Goal: Task Accomplishment & Management: Manage account settings

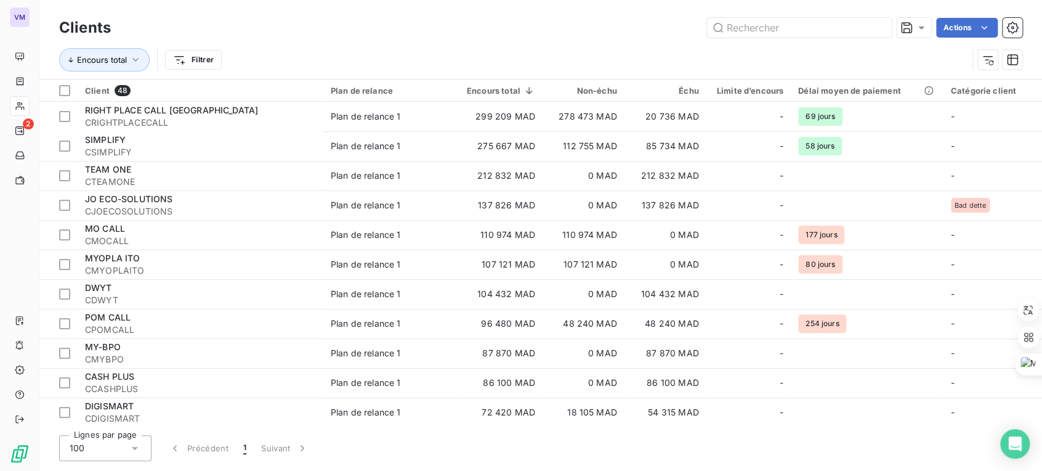
click at [942, 5] on html "VM 2 Clients Actions Encours total Filtrer Client 48 Plan de relance Encours to…" at bounding box center [521, 235] width 1042 height 471
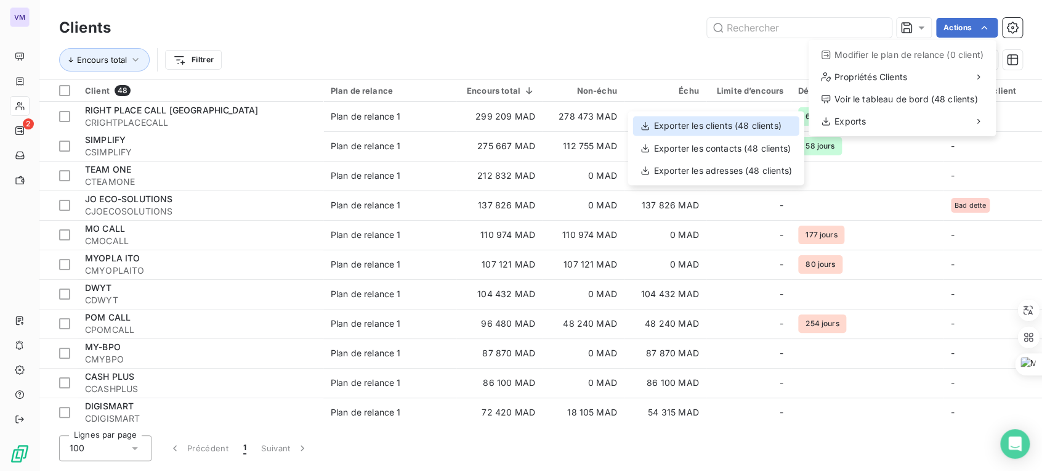
click at [766, 121] on div "Exporter les clients (48 clients)" at bounding box center [716, 126] width 166 height 20
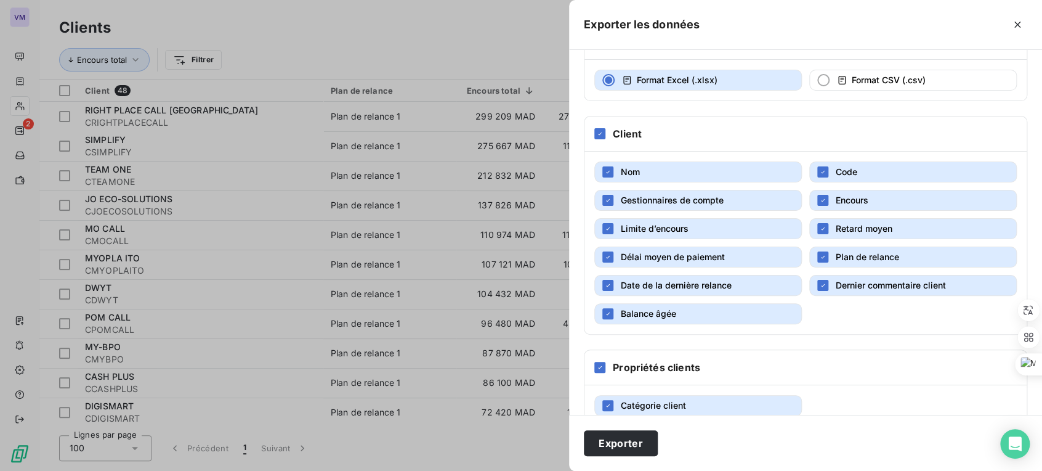
scroll to position [112, 0]
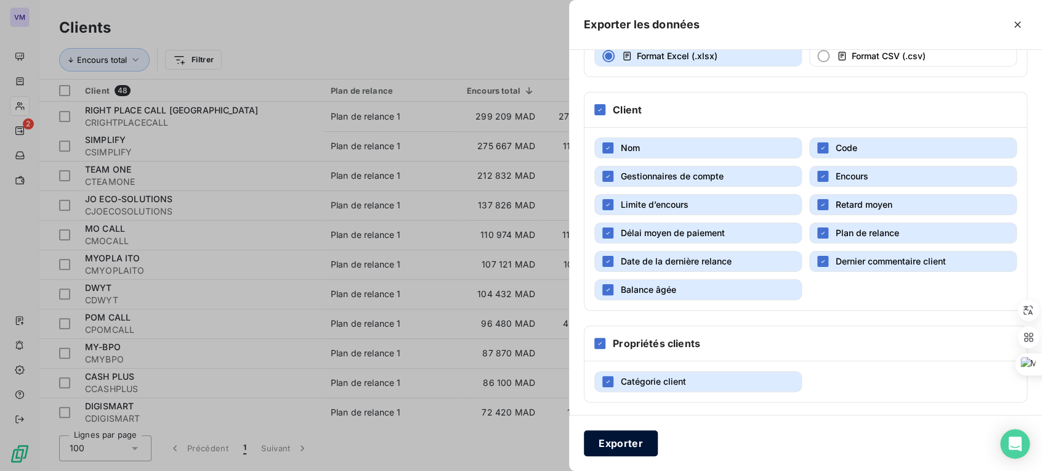
click at [631, 450] on button "Exporter" at bounding box center [621, 443] width 74 height 26
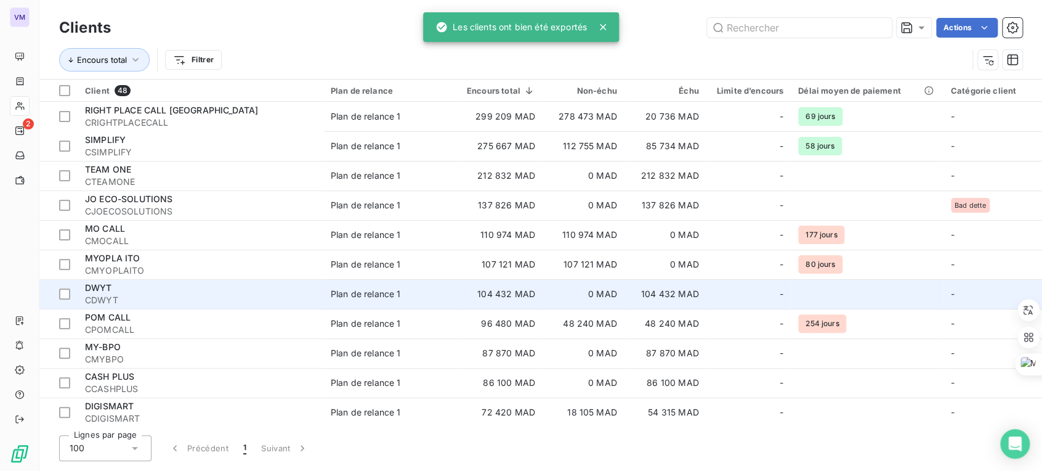
click at [91, 290] on span "DWYT" at bounding box center [98, 287] width 27 height 10
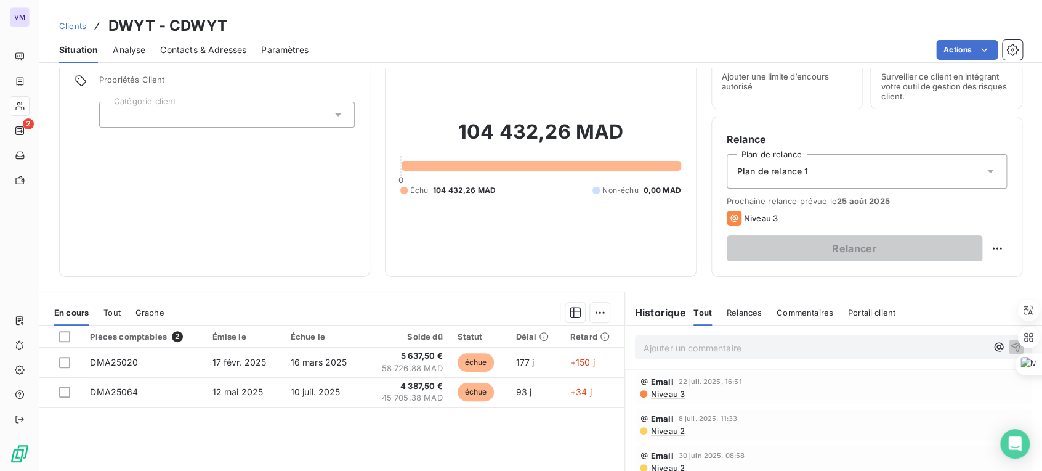
scroll to position [62, 0]
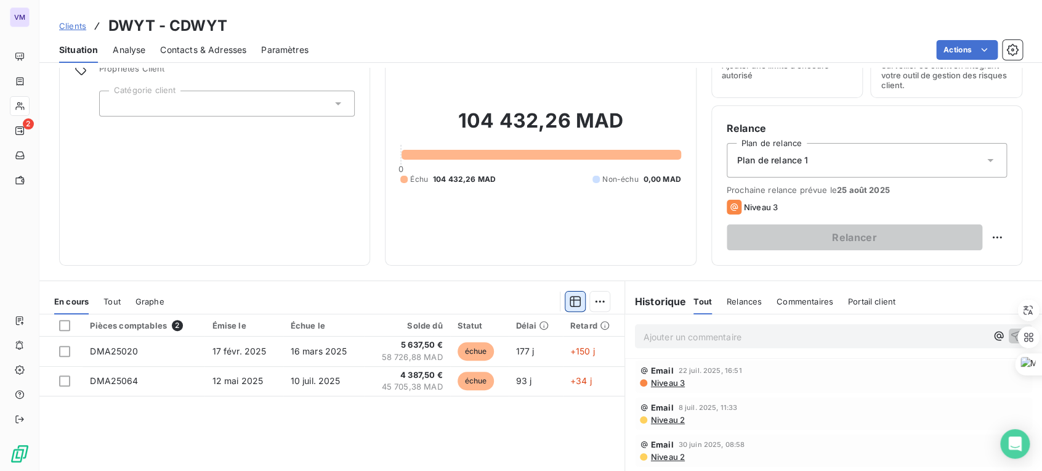
click at [566, 306] on button "button" at bounding box center [576, 301] width 20 height 20
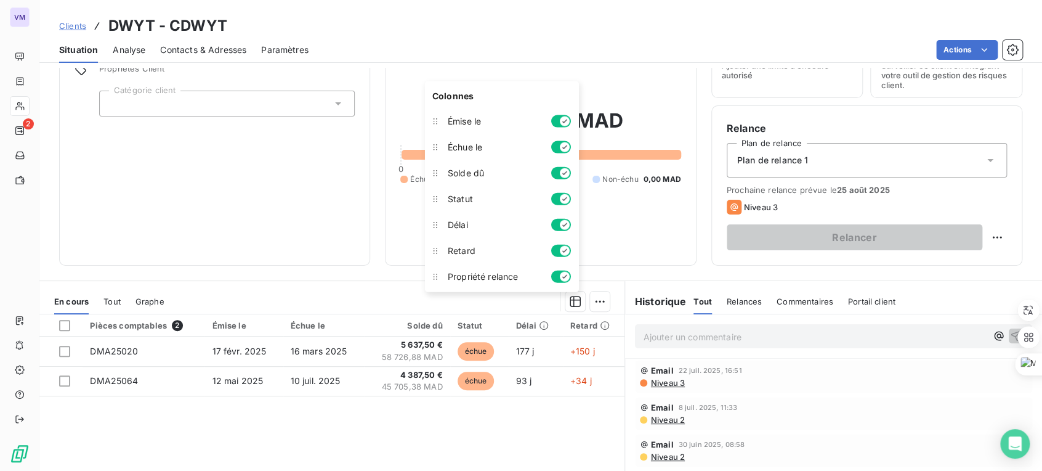
click at [401, 289] on div "En cours Tout Graphe" at bounding box center [331, 301] width 585 height 26
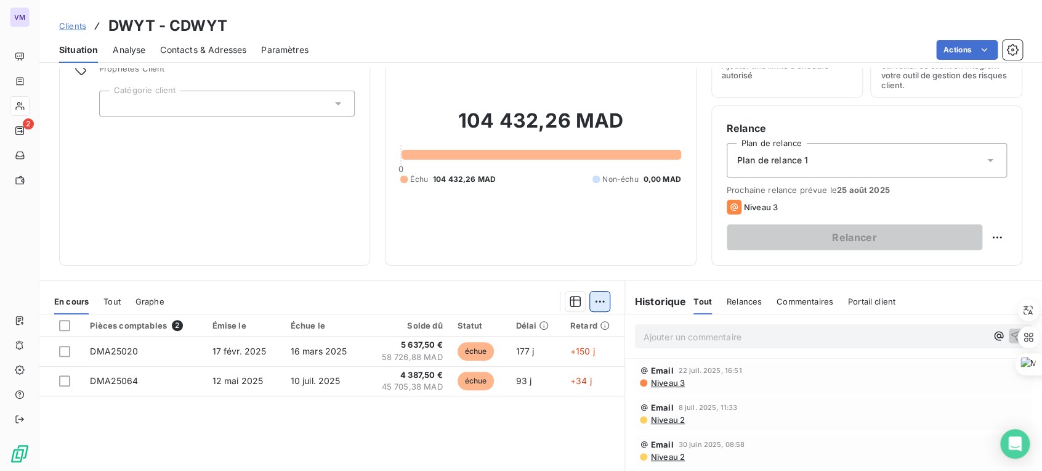
click at [594, 304] on html "VM 2 Clients DWYT - CDWYT Situation Analyse Contacts & Adresses Paramètres Acti…" at bounding box center [521, 235] width 1042 height 471
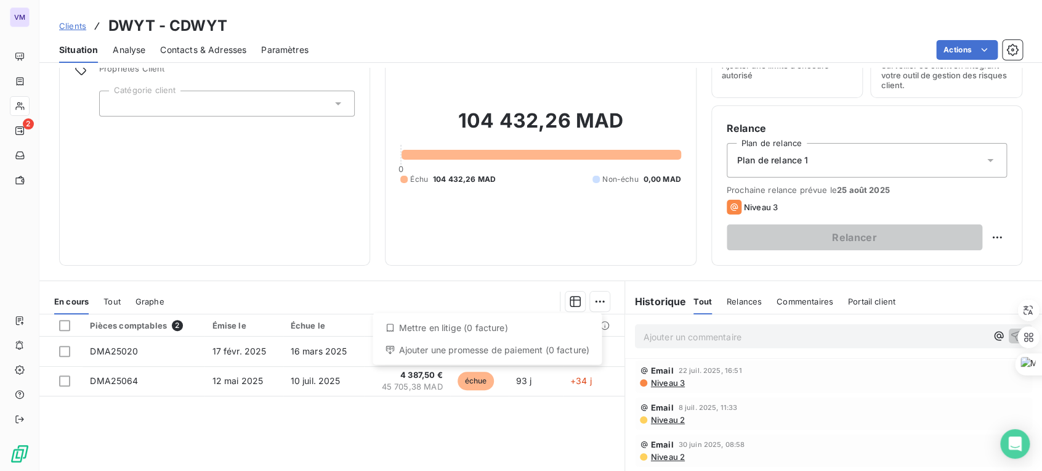
click at [379, 293] on html "VM 2 Clients DWYT - CDWYT Situation Analyse Contacts & Adresses Paramètres Acti…" at bounding box center [521, 235] width 1042 height 471
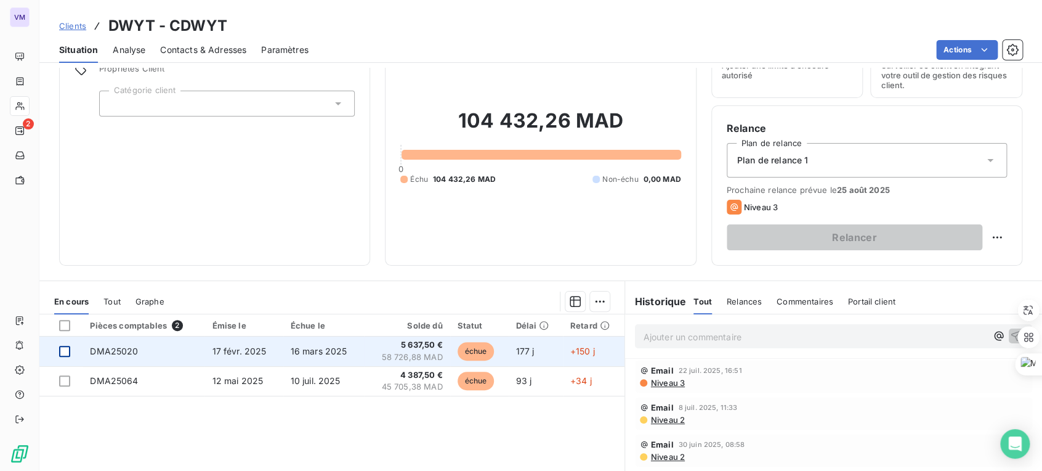
click at [68, 351] on div at bounding box center [64, 351] width 11 height 11
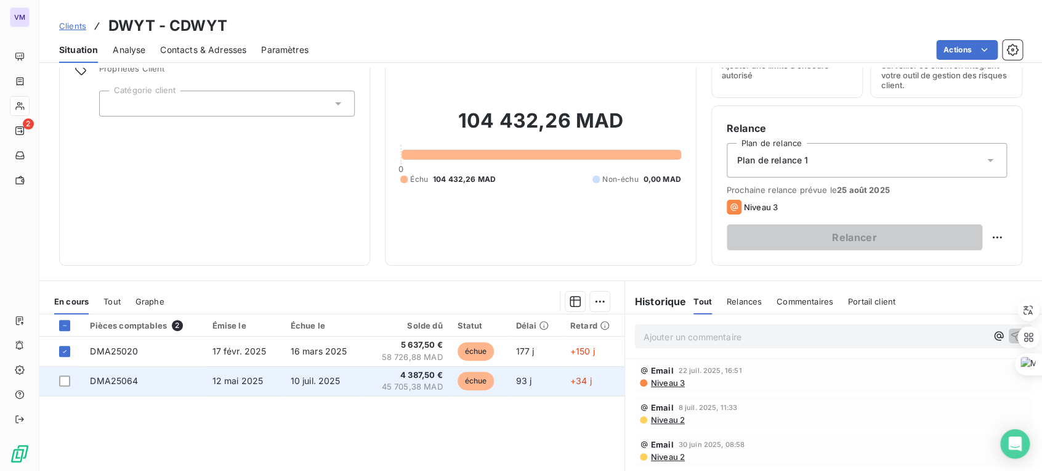
click at [64, 373] on td at bounding box center [60, 381] width 43 height 30
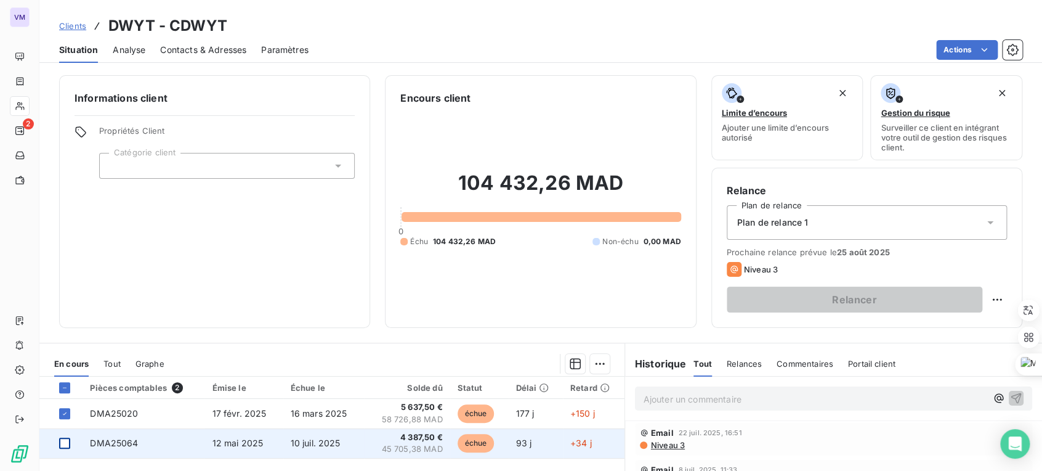
click at [64, 447] on div at bounding box center [64, 442] width 11 height 11
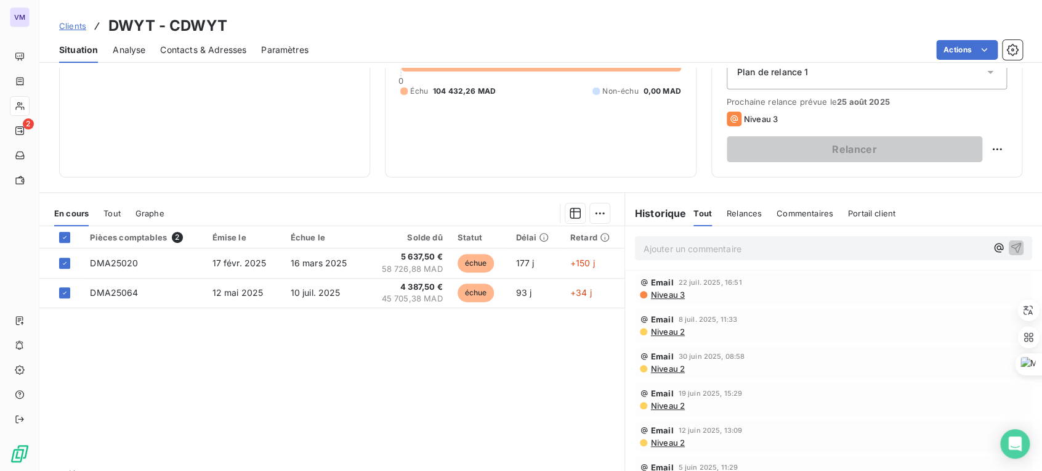
scroll to position [179, 0]
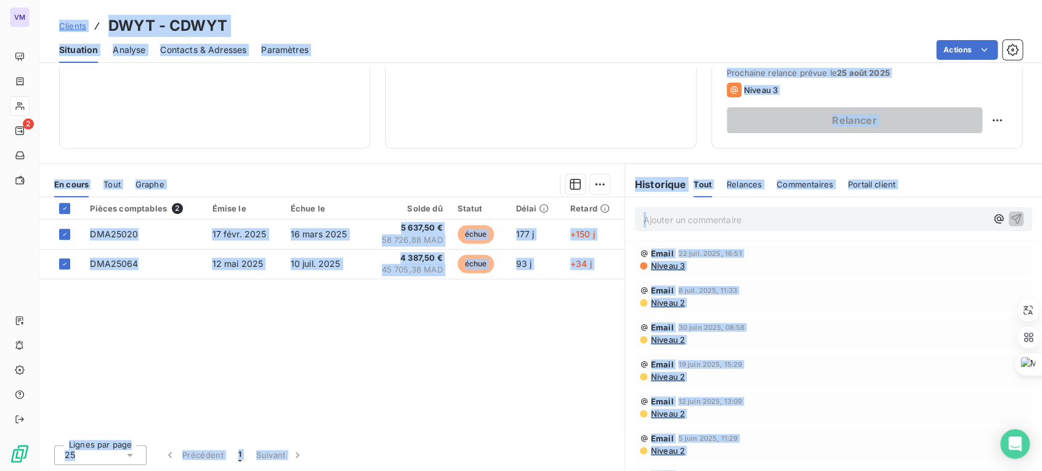
click at [122, 314] on div "Pièces comptables 2 Émise le Échue le Solde dû Statut Délai Retard DMA25020 17 …" at bounding box center [331, 315] width 585 height 237
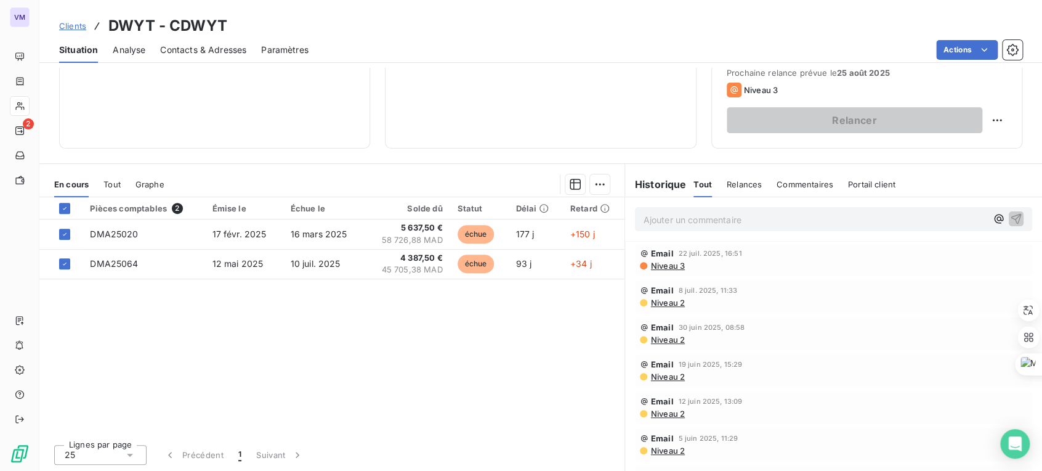
click at [217, 354] on div "Pièces comptables 2 Émise le Échue le Solde dû Statut Délai Retard DMA25020 17 …" at bounding box center [331, 315] width 585 height 237
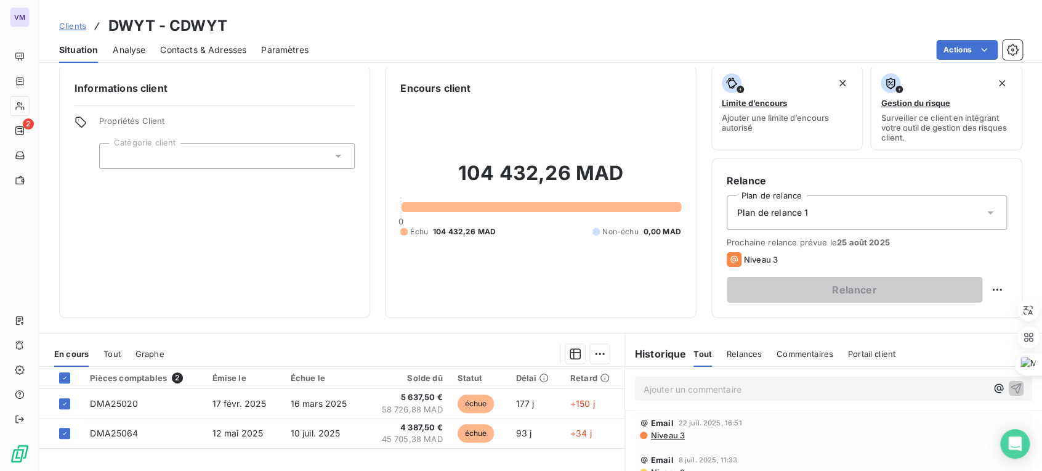
scroll to position [0, 0]
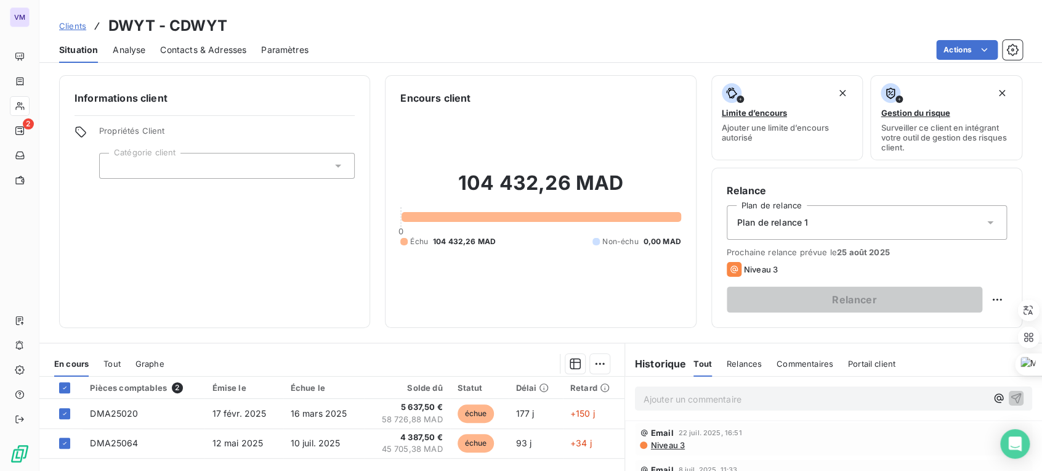
click at [279, 245] on div "Informations client Propriétés Client Catégorie client" at bounding box center [214, 201] width 311 height 253
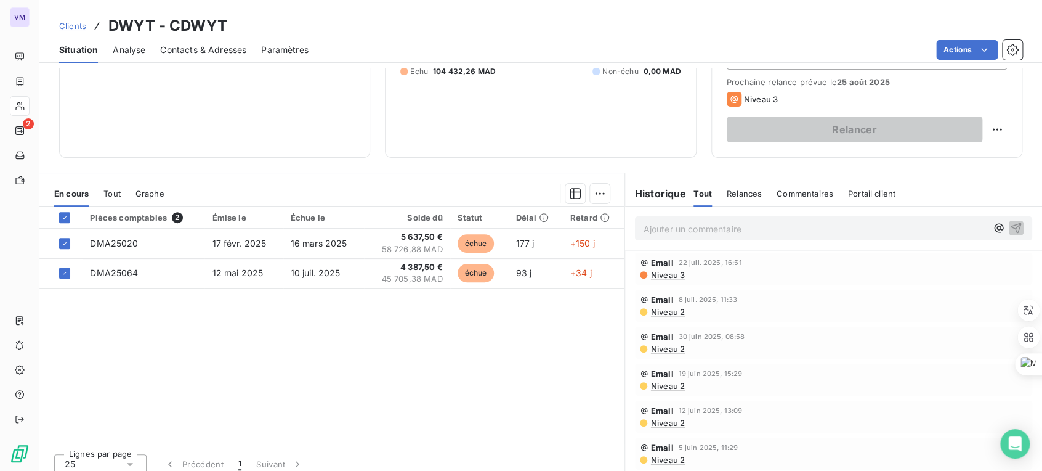
scroll to position [179, 0]
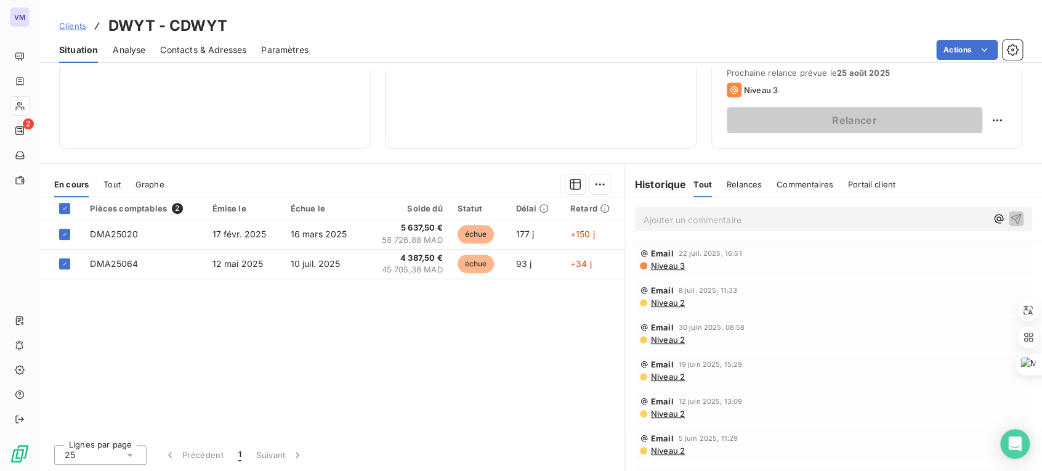
click at [160, 186] on span "Graphe" at bounding box center [150, 184] width 29 height 10
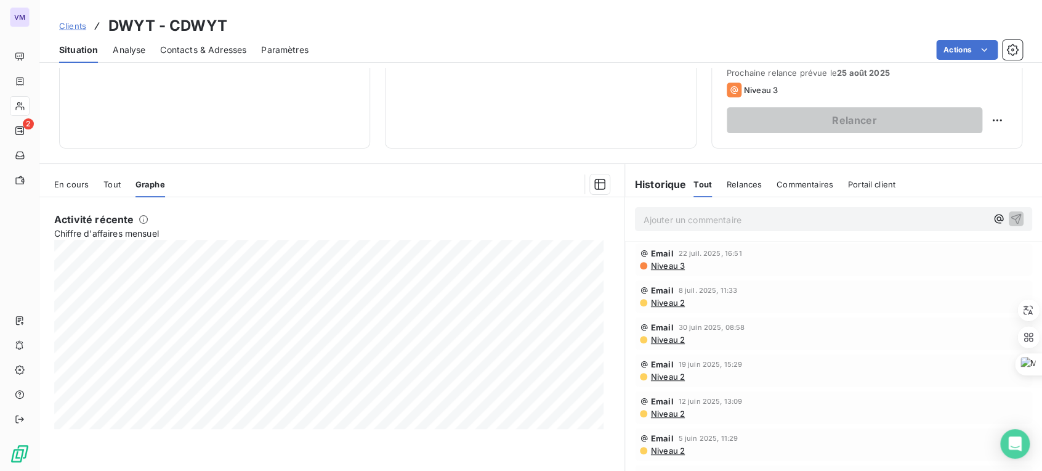
click at [107, 191] on div "Tout" at bounding box center [111, 184] width 17 height 26
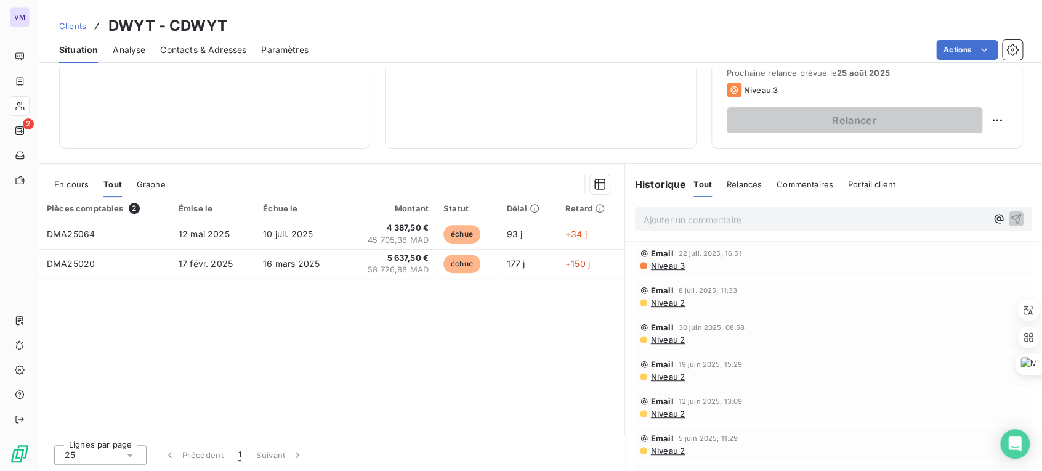
click at [90, 184] on div "En cours Tout Graphe" at bounding box center [331, 184] width 585 height 26
click at [84, 184] on span "En cours" at bounding box center [71, 184] width 34 height 10
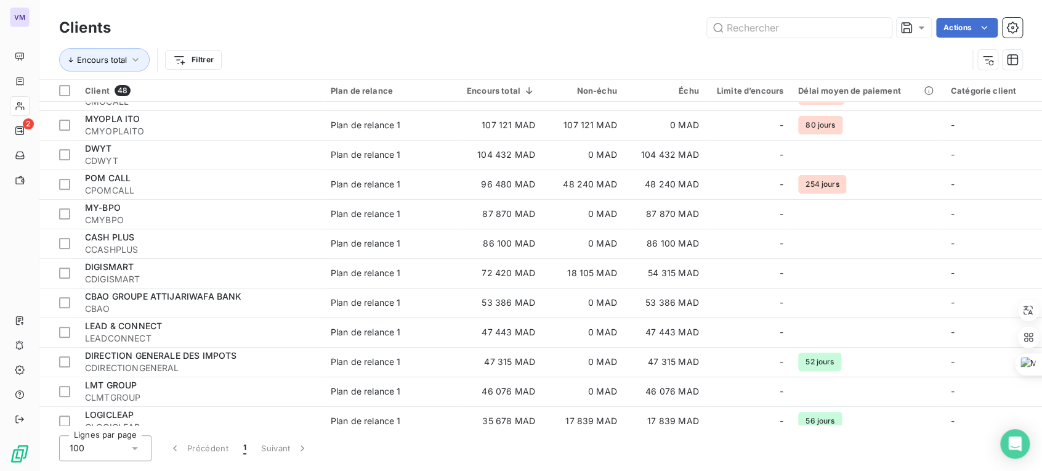
scroll to position [141, 0]
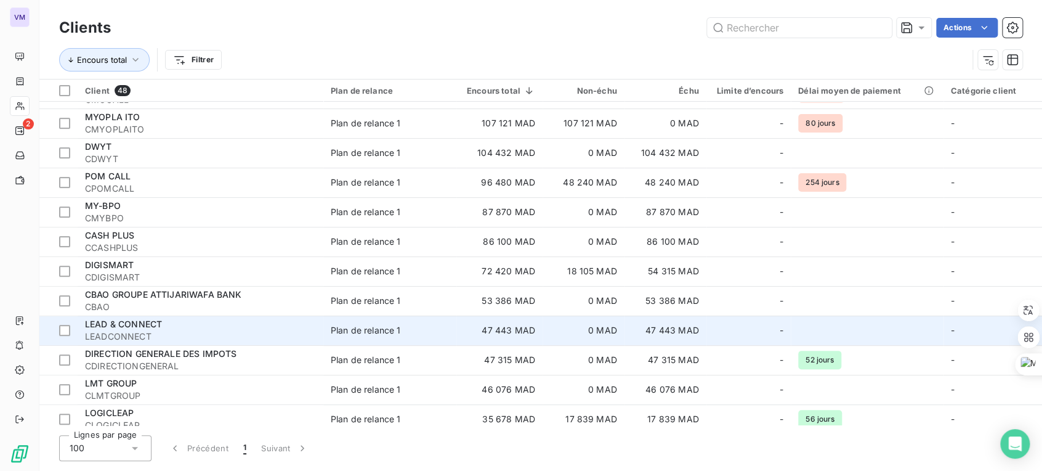
click at [299, 327] on div "LEAD & CONNECT" at bounding box center [200, 324] width 231 height 12
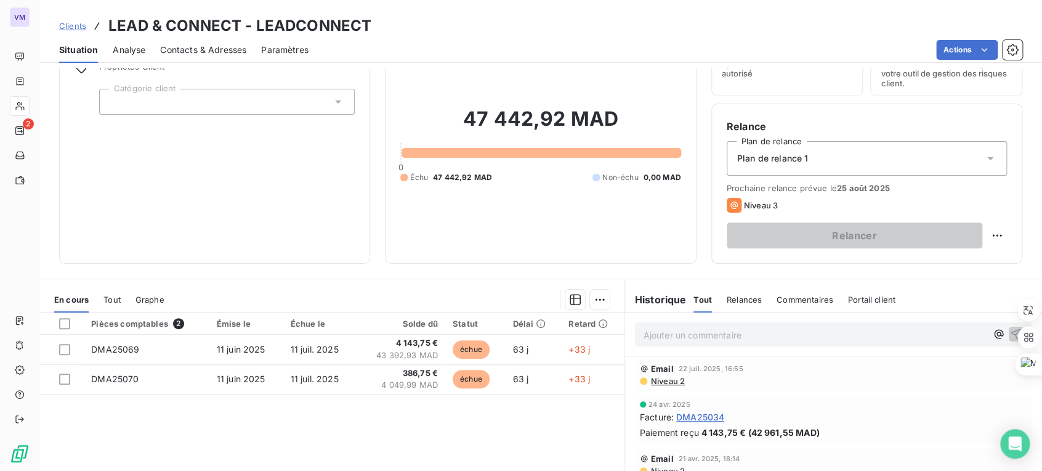
scroll to position [67, 0]
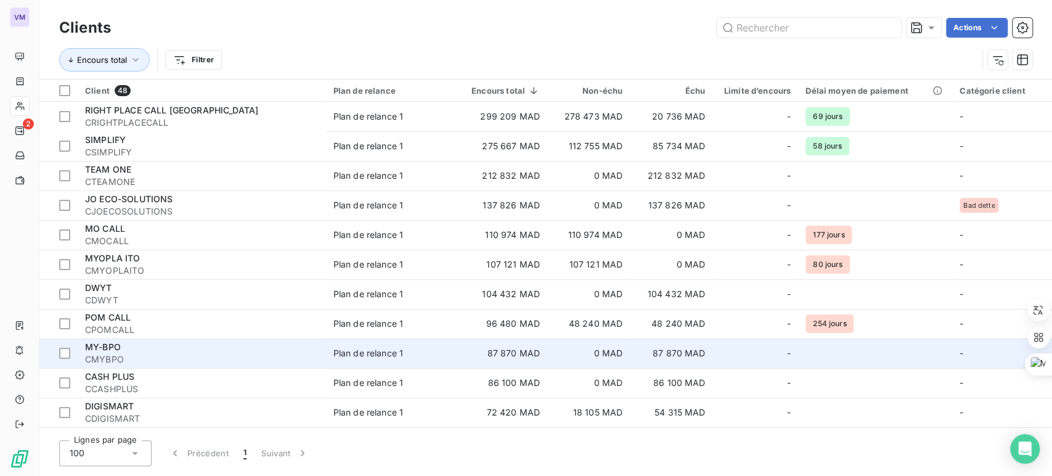
click at [110, 341] on span "MY-BPO" at bounding box center [103, 346] width 36 height 10
